Goal: Task Accomplishment & Management: Use online tool/utility

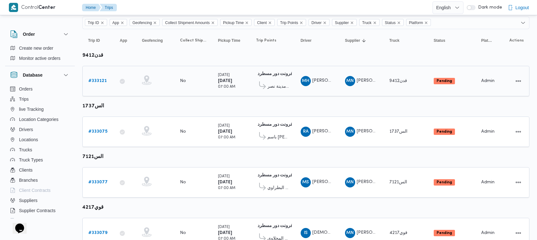
scroll to position [84, 0]
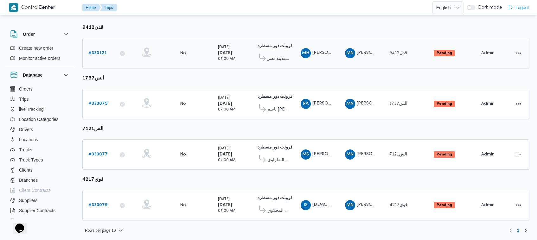
click at [105, 50] on link "# 333121" at bounding box center [97, 53] width 18 height 8
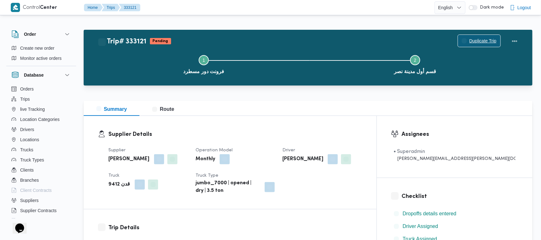
click at [492, 41] on span "Duplicate Trip" at bounding box center [482, 41] width 27 height 8
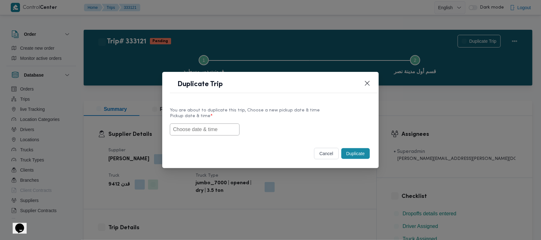
click at [476, 33] on div "Duplicate Trip You are about to duplicate this trip, Choose a new pickup date &…" at bounding box center [270, 120] width 541 height 240
click at [205, 136] on div "You are about to duplicate this trip, Choose a new pickup date & time Pickup da…" at bounding box center [270, 121] width 216 height 41
click at [193, 130] on input "text" at bounding box center [205, 130] width 70 height 12
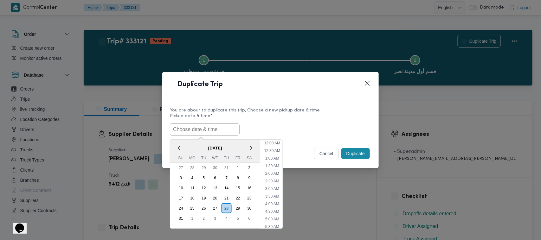
scroll to position [89, 0]
click at [182, 145] on span "[DATE]" at bounding box center [215, 148] width 90 height 11
click at [191, 219] on div "1" at bounding box center [192, 219] width 12 height 12
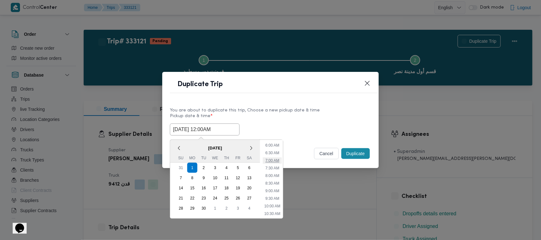
click at [278, 159] on li "7:00 AM" at bounding box center [272, 160] width 19 height 6
type input "[DATE] 7:00AM"
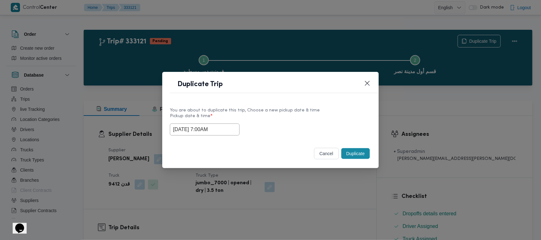
click at [222, 129] on input "[DATE] 7:00AM" at bounding box center [205, 130] width 70 height 12
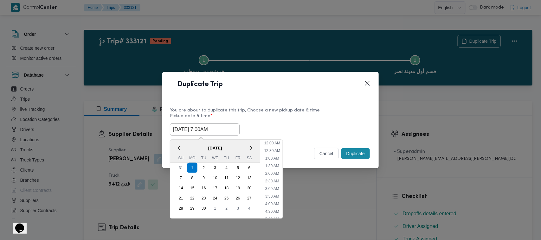
click at [222, 129] on input "[DATE] 7:00AM" at bounding box center [205, 130] width 70 height 12
click at [322, 121] on label "Pickup date & time *" at bounding box center [270, 119] width 201 height 10
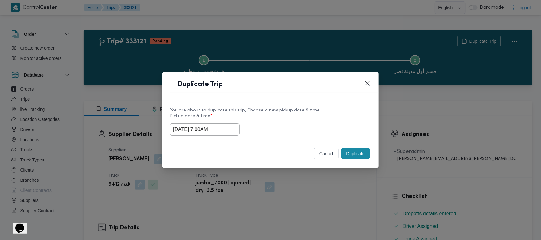
click at [357, 149] on button "Duplicate" at bounding box center [355, 153] width 29 height 11
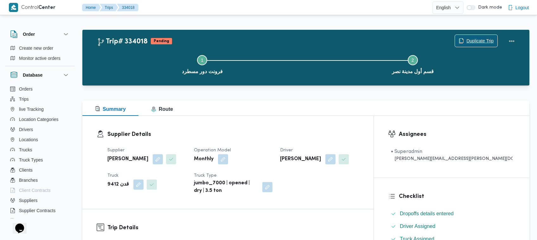
click at [465, 37] on span "Duplicate Trip" at bounding box center [476, 41] width 42 height 12
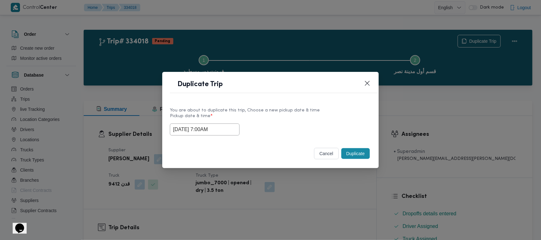
click at [220, 131] on input "[DATE] 7:00AM" at bounding box center [205, 130] width 70 height 12
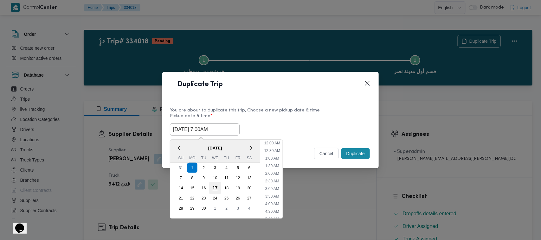
scroll to position [71, 0]
click at [205, 168] on div "2" at bounding box center [204, 168] width 12 height 12
type input "[DATE] 7:00AM"
click at [308, 116] on label "Pickup date & time *" at bounding box center [270, 119] width 201 height 10
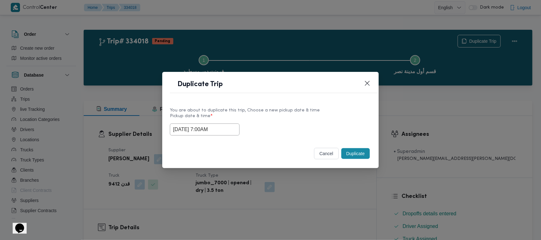
click at [363, 152] on button "Duplicate" at bounding box center [355, 153] width 29 height 11
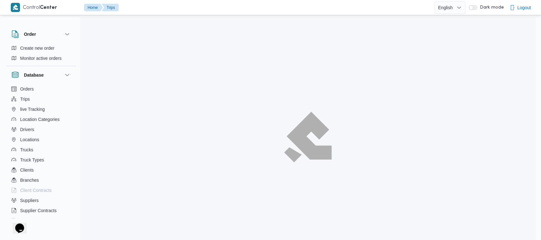
scroll to position [17, 0]
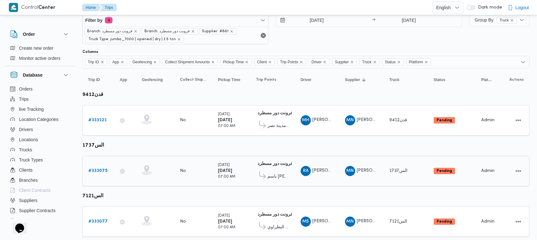
click at [92, 169] on b "# 333075" at bounding box center [97, 171] width 19 height 4
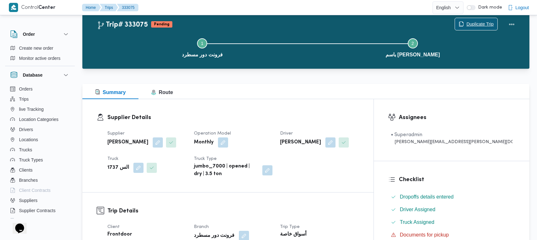
click at [477, 21] on span "Duplicate Trip" at bounding box center [479, 24] width 27 height 8
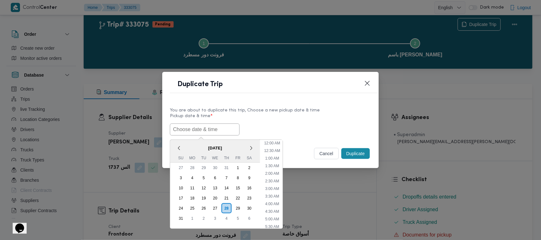
click at [208, 124] on input "text" at bounding box center [205, 130] width 70 height 12
paste input "[DATE] 7:00AM"
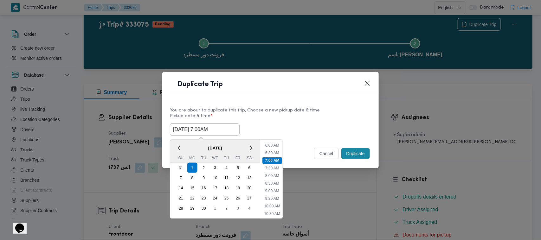
type input "[DATE] 7:00AM"
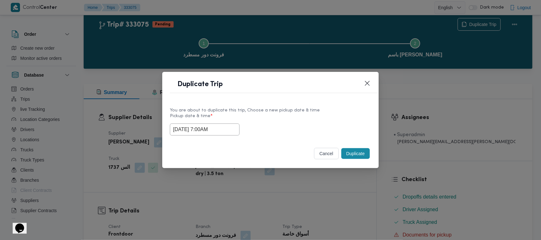
click at [342, 121] on label "Pickup date & time *" at bounding box center [270, 119] width 201 height 10
click at [360, 154] on button "Duplicate" at bounding box center [355, 153] width 29 height 11
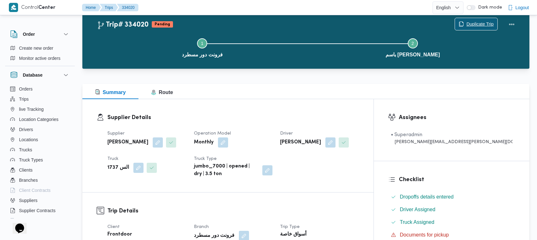
click at [459, 22] on icon "button" at bounding box center [461, 24] width 5 height 5
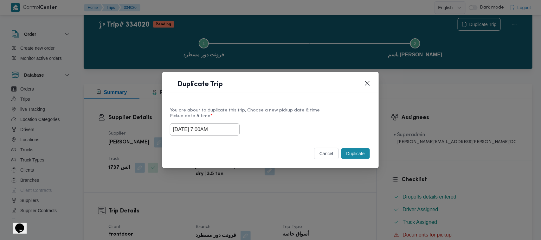
click at [232, 126] on input "[DATE] 7:00AM" at bounding box center [205, 130] width 70 height 12
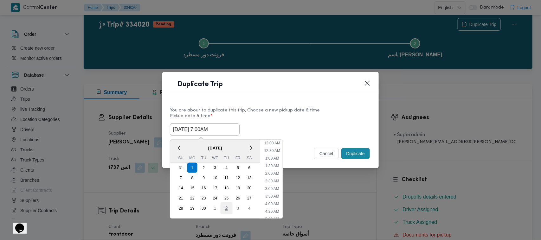
scroll to position [71, 0]
click at [202, 169] on div "2" at bounding box center [204, 168] width 12 height 12
type input "[DATE] 7:00AM"
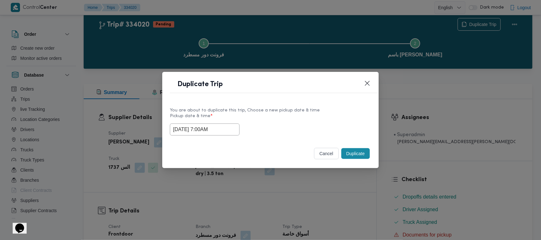
click at [255, 107] on div "You are about to duplicate this trip, Choose a new pickup date & time" at bounding box center [270, 110] width 201 height 7
click at [358, 154] on button "Duplicate" at bounding box center [355, 153] width 29 height 11
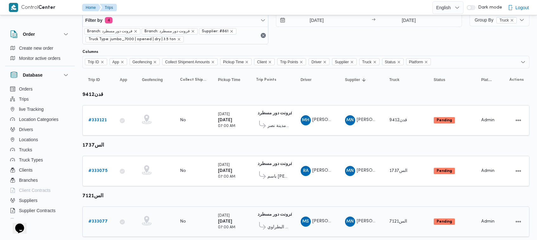
click at [101, 218] on link "# 333077" at bounding box center [97, 222] width 19 height 8
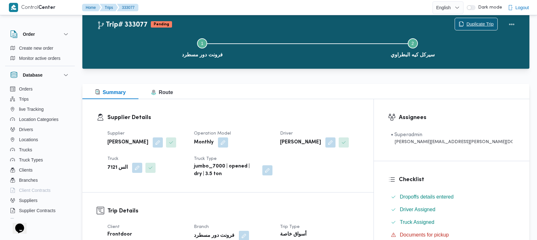
click at [466, 23] on span "Duplicate Trip" at bounding box center [479, 24] width 27 height 8
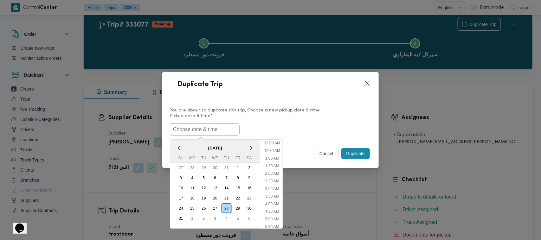
click at [228, 125] on input "text" at bounding box center [205, 130] width 70 height 12
paste input "[DATE] 7:00AM"
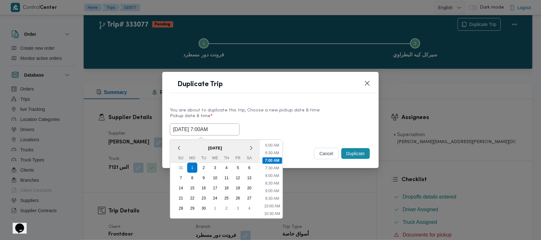
type input "[DATE] 7:00AM"
click at [312, 114] on label "Pickup date & time *" at bounding box center [270, 119] width 201 height 10
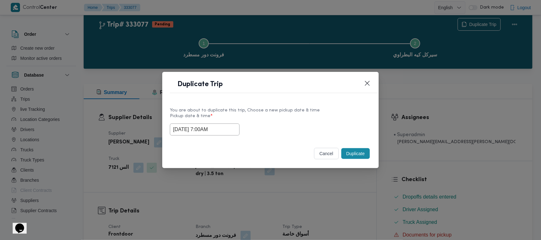
click at [360, 148] on button "Duplicate" at bounding box center [355, 153] width 29 height 11
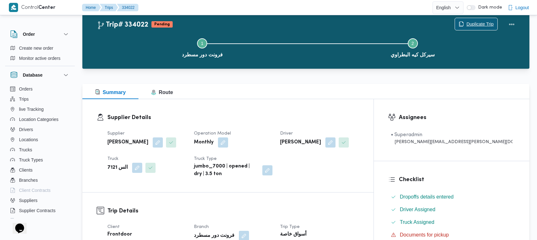
click at [484, 24] on span "Duplicate Trip" at bounding box center [479, 24] width 27 height 8
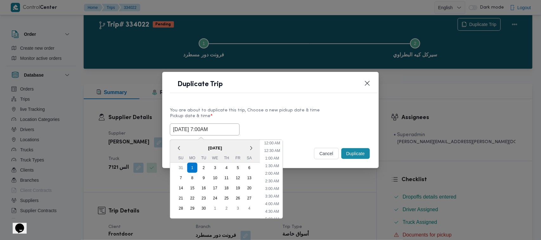
click at [223, 124] on input "[DATE] 7:00AM" at bounding box center [205, 130] width 70 height 12
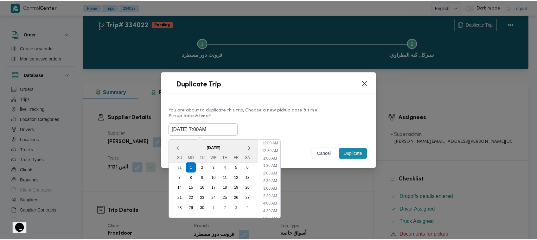
scroll to position [71, 0]
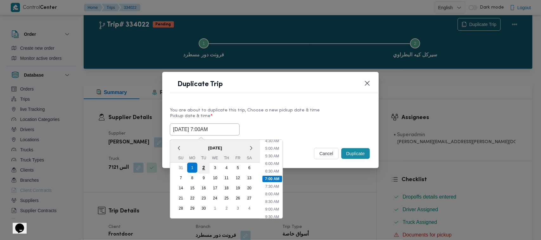
click at [206, 169] on div "2" at bounding box center [204, 168] width 12 height 12
type input "[DATE] 7:00AM"
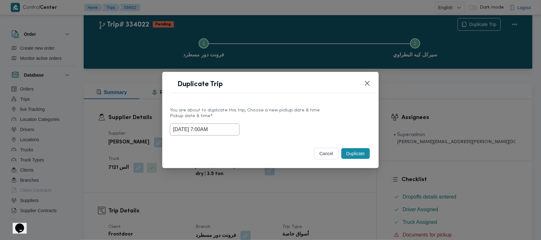
click at [316, 90] on header "Duplicate Trip" at bounding box center [278, 87] width 216 height 14
click at [354, 152] on button "Duplicate" at bounding box center [355, 153] width 29 height 11
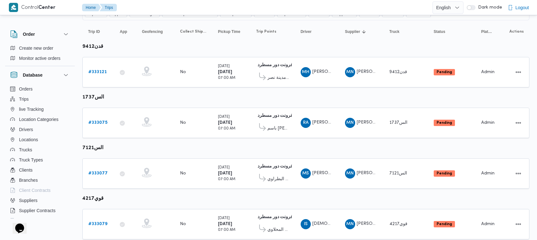
scroll to position [84, 0]
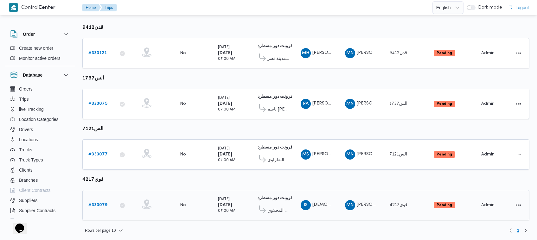
click at [91, 199] on div "# 333079" at bounding box center [98, 205] width 25 height 13
click at [92, 201] on link "# 333079" at bounding box center [97, 205] width 19 height 8
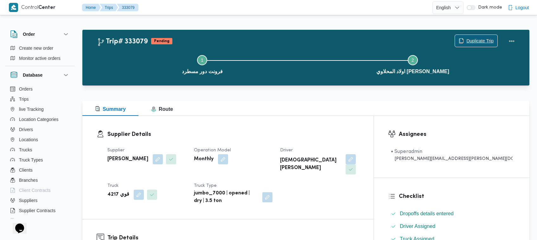
click at [473, 42] on span "Duplicate Trip" at bounding box center [479, 41] width 27 height 8
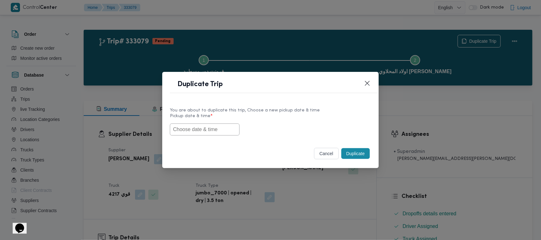
click at [235, 128] on div at bounding box center [270, 130] width 201 height 12
drag, startPoint x: 226, startPoint y: 127, endPoint x: 233, endPoint y: 127, distance: 7.9
click at [226, 127] on input "text" at bounding box center [205, 130] width 70 height 12
paste input "[DATE] 7:00AM"
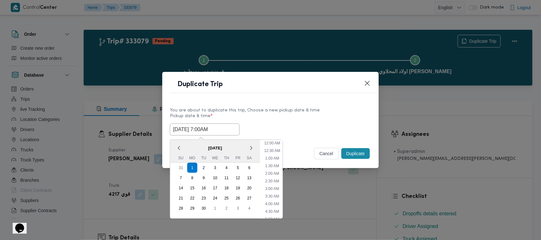
scroll to position [89, 0]
type input "[DATE] 7:00AM"
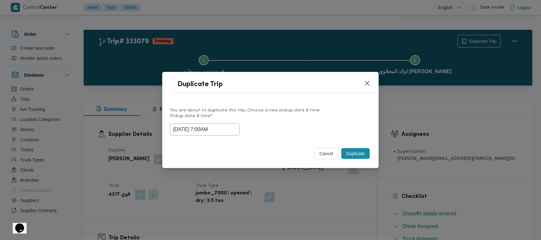
click at [292, 127] on div "[DATE] 7:00AM" at bounding box center [270, 130] width 201 height 12
click at [361, 157] on button "Duplicate" at bounding box center [355, 153] width 29 height 11
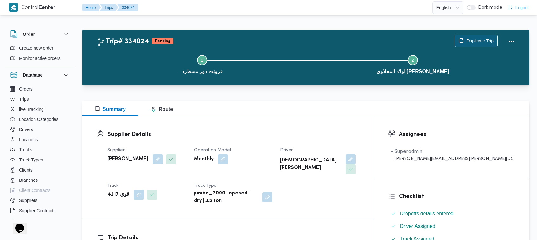
click at [473, 39] on span "Duplicate Trip" at bounding box center [479, 41] width 27 height 8
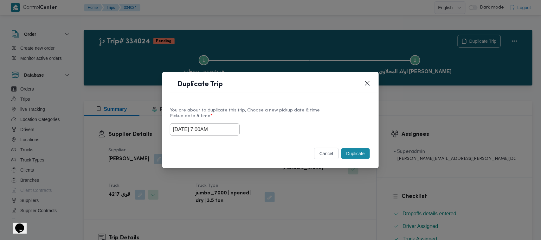
click at [227, 128] on input "[DATE] 7:00AM" at bounding box center [205, 130] width 70 height 12
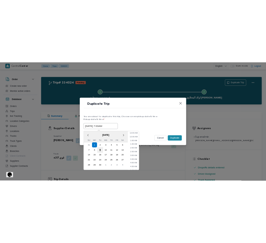
scroll to position [71, 0]
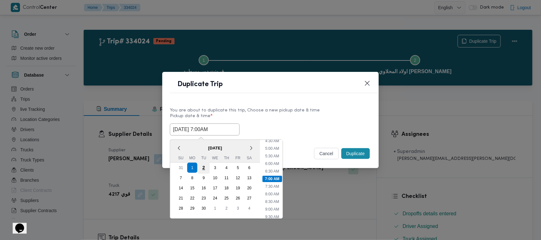
click at [206, 166] on div "2" at bounding box center [204, 168] width 12 height 12
type input "[DATE] 7:00AM"
click at [295, 114] on label "Pickup date & time *" at bounding box center [270, 119] width 201 height 10
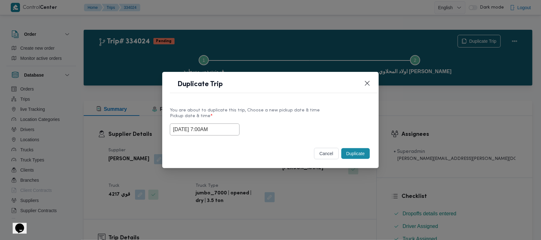
click at [360, 153] on button "Duplicate" at bounding box center [355, 153] width 29 height 11
